Goal: Task Accomplishment & Management: Complete application form

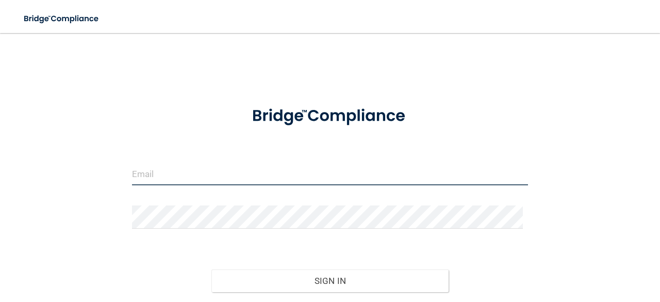
type input "[EMAIL_ADDRESS][DOMAIN_NAME]"
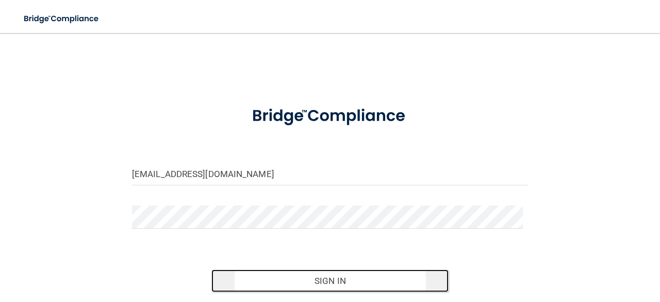
click at [339, 277] on button "Sign In" at bounding box center [330, 280] width 238 height 23
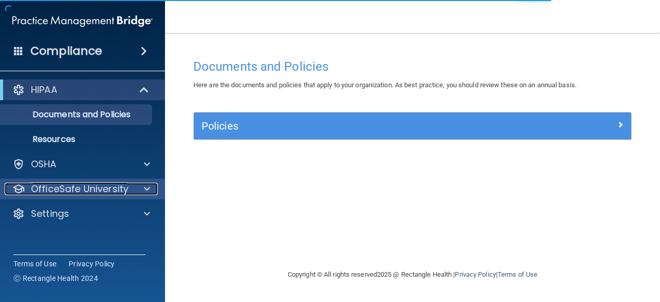
click at [145, 191] on span at bounding box center [147, 189] width 6 height 12
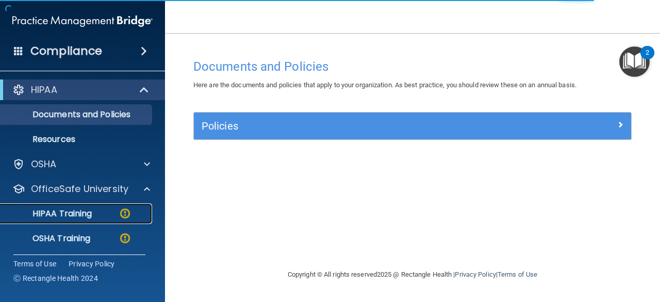
click at [101, 213] on div "HIPAA Training" at bounding box center [77, 213] width 141 height 10
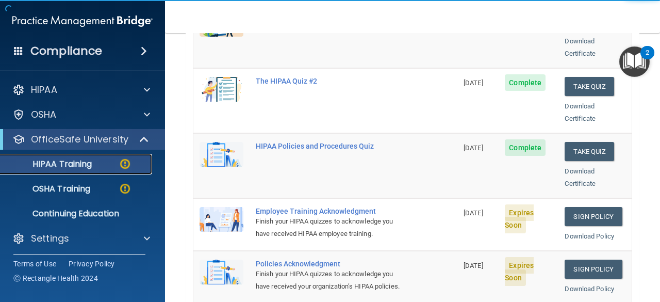
scroll to position [233, 0]
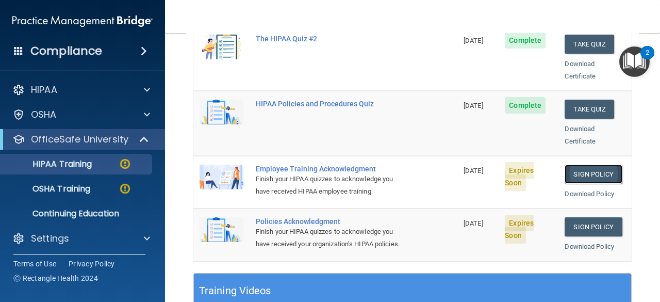
click at [575, 164] on link "Sign Policy" at bounding box center [593, 173] width 57 height 19
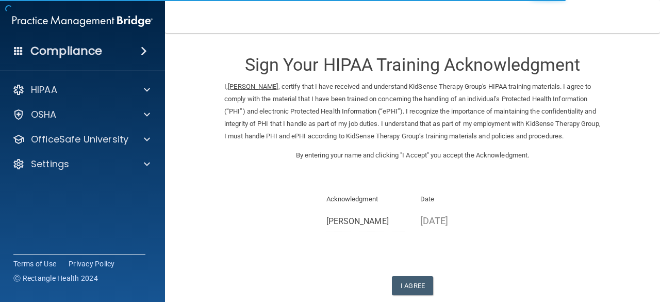
scroll to position [71, 0]
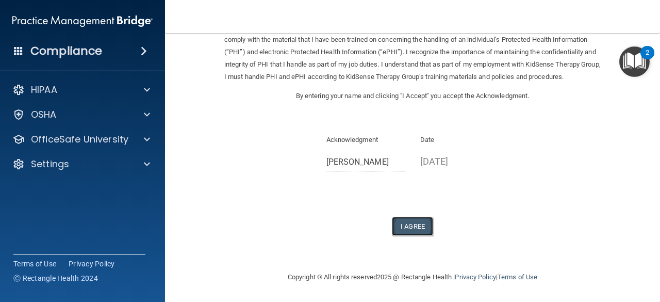
click at [413, 227] on button "I Agree" at bounding box center [412, 226] width 41 height 19
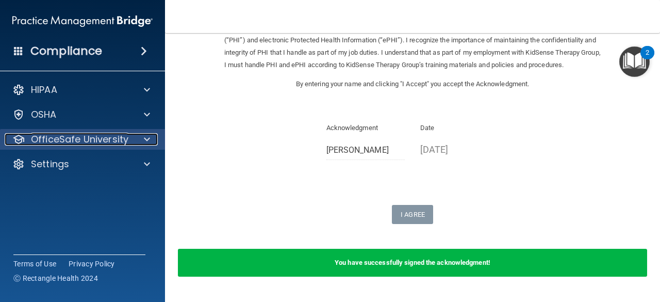
click at [149, 142] on span at bounding box center [147, 139] width 6 height 12
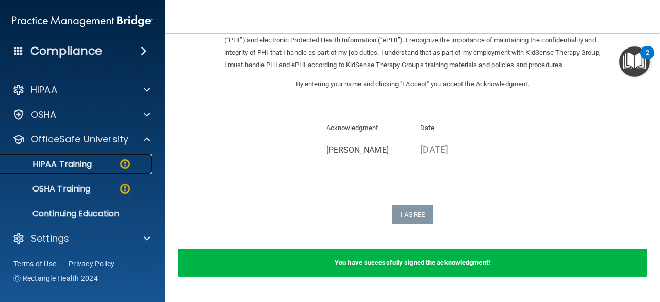
click at [91, 159] on p "HIPAA Training" at bounding box center [49, 164] width 85 height 10
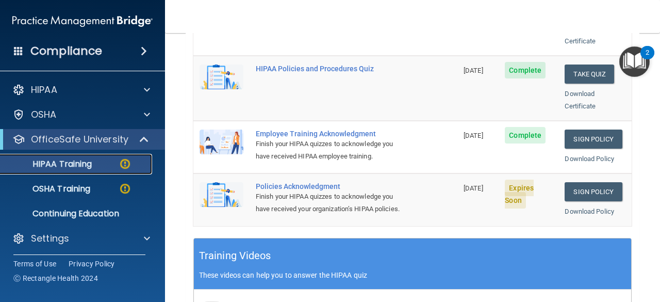
scroll to position [283, 0]
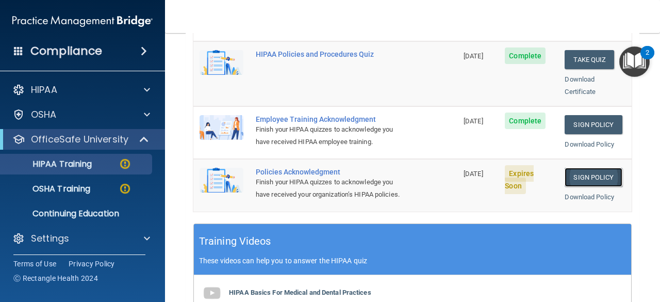
click at [584, 168] on link "Sign Policy" at bounding box center [593, 177] width 57 height 19
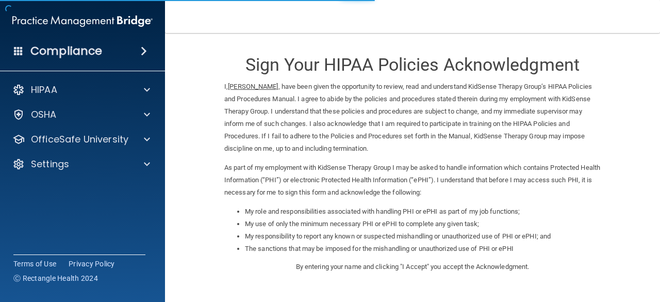
scroll to position [166, 0]
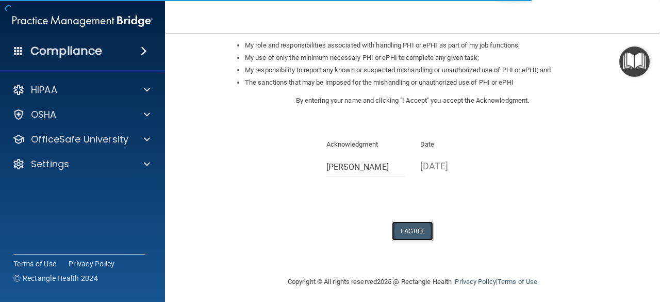
click at [405, 224] on button "I Agree" at bounding box center [412, 230] width 41 height 19
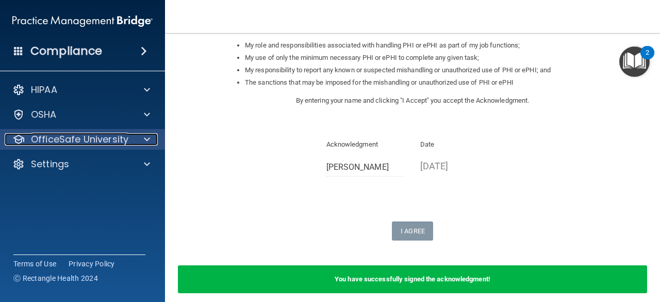
click at [151, 137] on div at bounding box center [146, 139] width 26 height 12
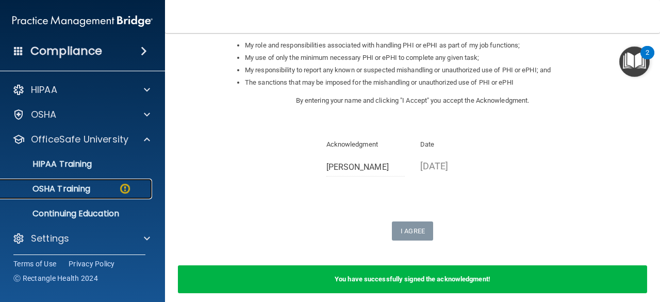
click at [114, 186] on div "OSHA Training" at bounding box center [77, 189] width 141 height 10
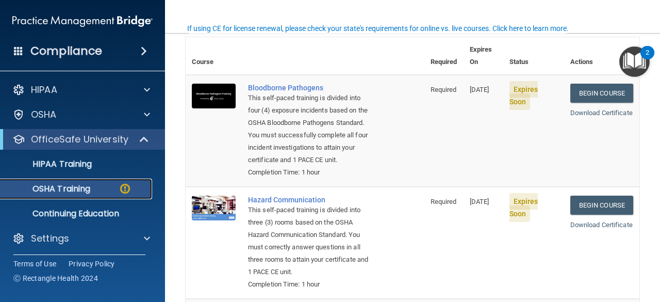
scroll to position [82, 0]
click at [572, 84] on link "Begin Course" at bounding box center [601, 93] width 63 height 19
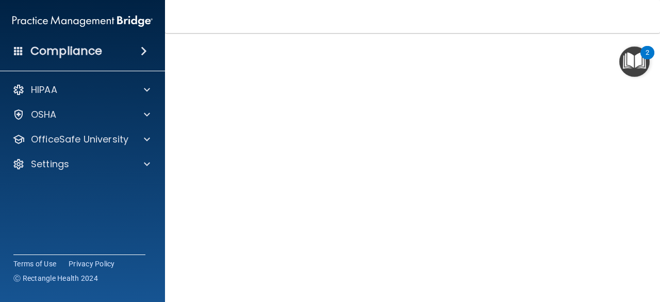
scroll to position [140, 0]
